Goal: Answer question/provide support: Answer question/provide support

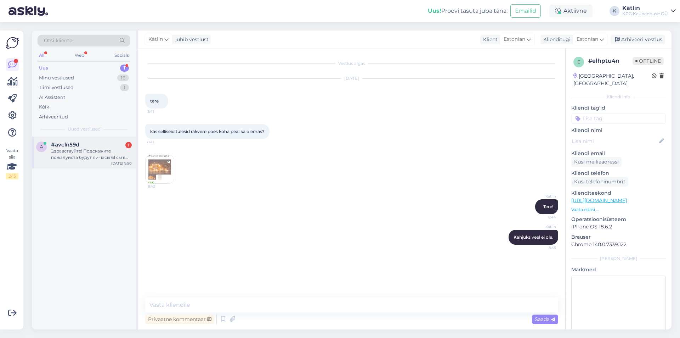
click at [86, 149] on div "Здравствуйте! Подскажите пожалуйста будут ли часы 61 см в открытой продаже в ва…" at bounding box center [91, 154] width 81 height 13
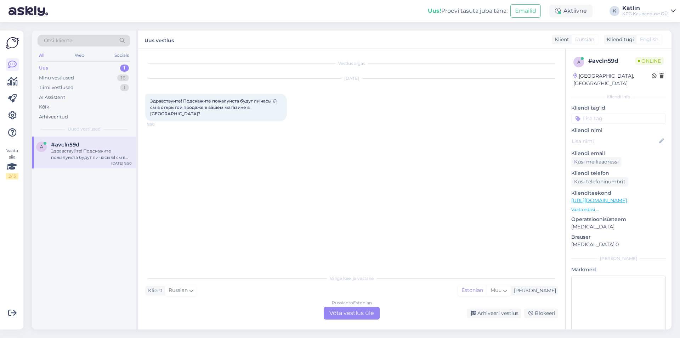
click at [339, 312] on div "Russian to Estonian Võta vestlus üle" at bounding box center [352, 313] width 56 height 13
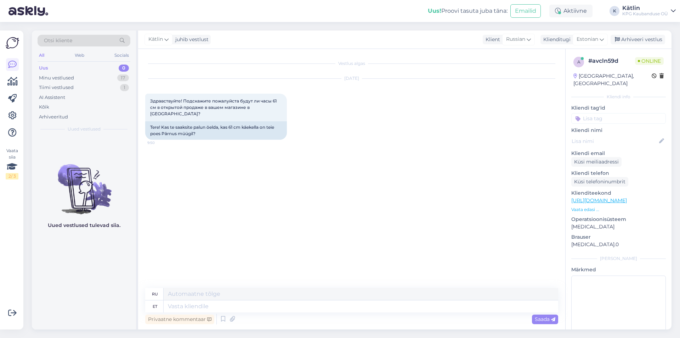
click at [624, 197] on link "[URL][DOMAIN_NAME]" at bounding box center [600, 200] width 56 height 6
click at [200, 304] on textarea at bounding box center [361, 306] width 395 height 12
type textarea "Tere!"
type textarea "Привет!"
type textarea "Tere! Jah, pe"
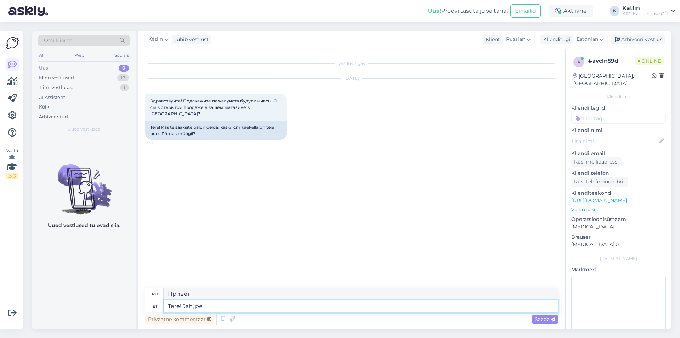
type textarea "Привет! Да,"
type textarea "Tere! [GEOGRAPHIC_DATA], peaks ol"
type textarea "Привет! Да, так и должно быть."
type textarea "Tere! [GEOGRAPHIC_DATA], peaks olema. Soovitame si"
type textarea "Здравствуйте! Да, так и должно быть. Мы рекомендуем."
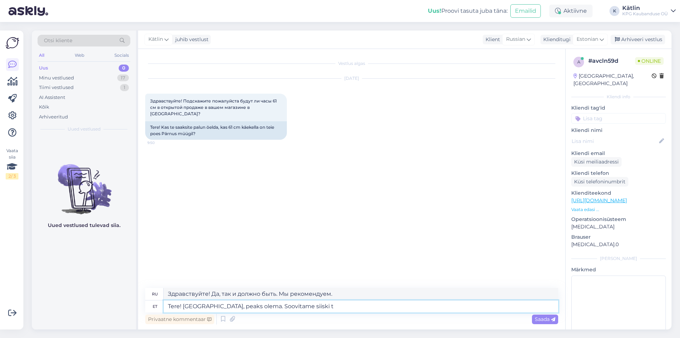
type textarea "Tere! [GEOGRAPHIC_DATA], peaks olema. Soovitame siiski tä"
type textarea "Здравствуйте! Да, так и должно быть. Однако мы рекомендуем"
type textarea "Tere! [GEOGRAPHIC_DATA], peaks olema. Soovitame siiski täpne s"
type textarea "Здравствуйте! Да, так и должно быть. Однако мы рекомендуем точный"
type textarea "Tere! [GEOGRAPHIC_DATA], peaks olema. Soovitame siiski täpne saadavus o"
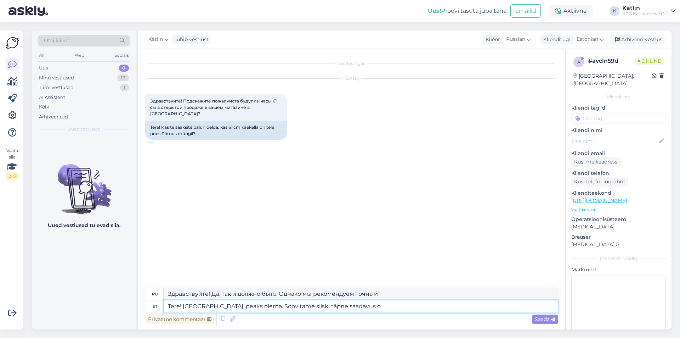
type textarea "Здравствуйте! Да, так и должно быть. Однако мы рекомендуем точную информацию о …"
type textarea "Tere! [GEOGRAPHIC_DATA], peaks olema. Soovitame siiski täpne saadavus otse p"
type textarea "Здравствуйте! Да, так и должно быть. Однако мы рекомендуем уточнять наличие тов…"
type textarea "Tere! [GEOGRAPHIC_DATA], peaks olema. Soovitame siiski täpne saadavus otse poes…"
type textarea "Здравствуйте! Да, так и должно быть. Однако мы рекомендуем уточнять наличие тов…"
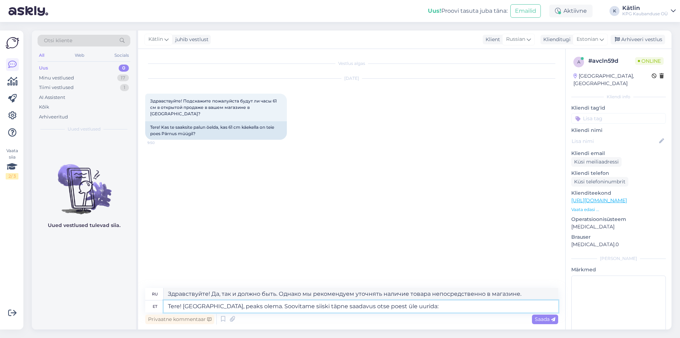
paste textarea "5552 0035"
type textarea "Tere! [GEOGRAPHIC_DATA], peaks olema. Soovitame siiski täpne saadavus otse poes…"
type textarea "Здравствуйте! Да, должно быть. Однако рекомендуем уточнять наличие товара непос…"
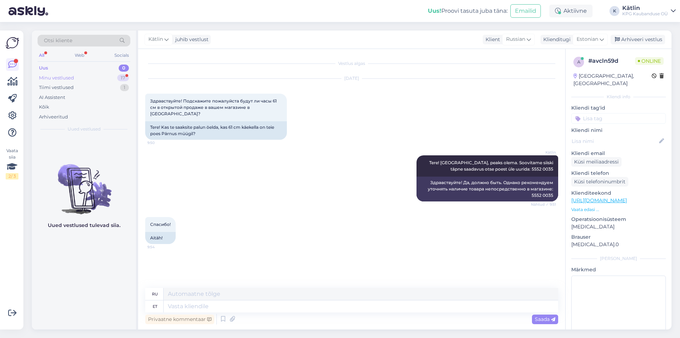
click at [61, 78] on div "Minu vestlused" at bounding box center [56, 77] width 35 height 7
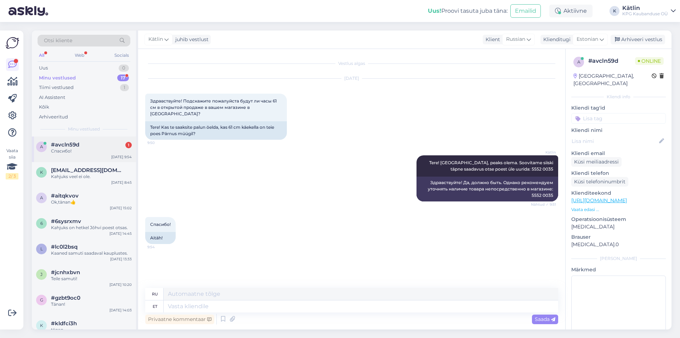
click at [70, 152] on div "Спасибо!" at bounding box center [91, 151] width 81 height 6
click at [560, 16] on div "Aktiivne" at bounding box center [571, 11] width 43 height 13
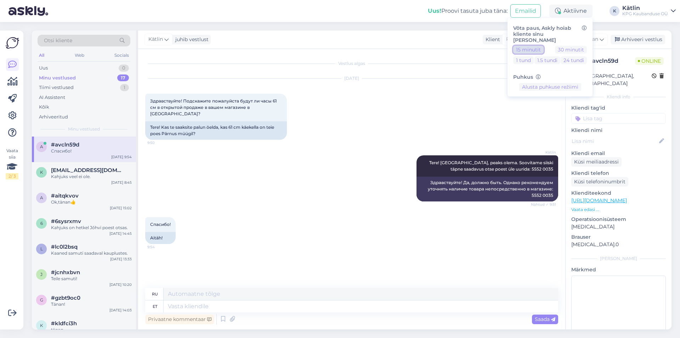
click at [530, 46] on button "15 minutit" at bounding box center [528, 50] width 30 height 8
click at [532, 56] on button "1 tund" at bounding box center [523, 60] width 21 height 8
